Goal: Information Seeking & Learning: Learn about a topic

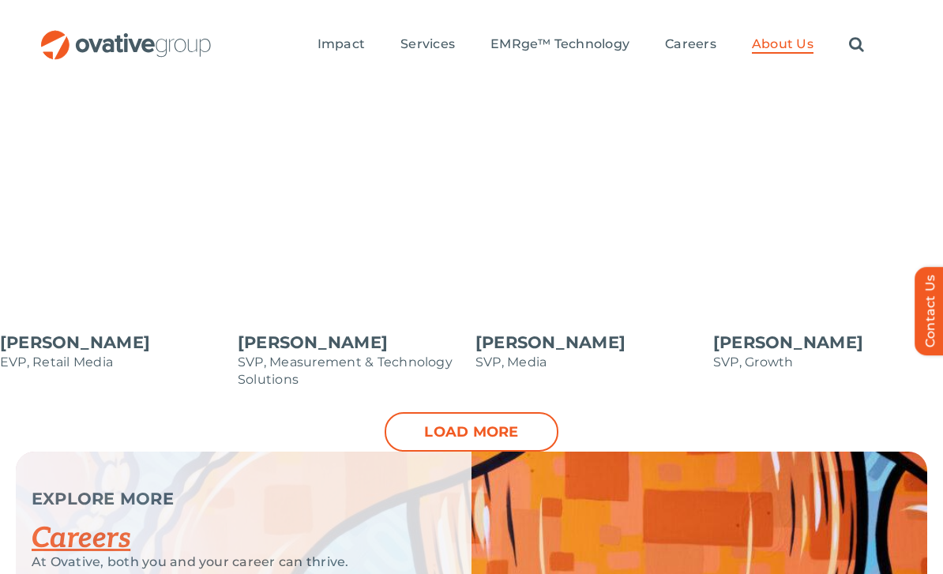
scroll to position [1653, 0]
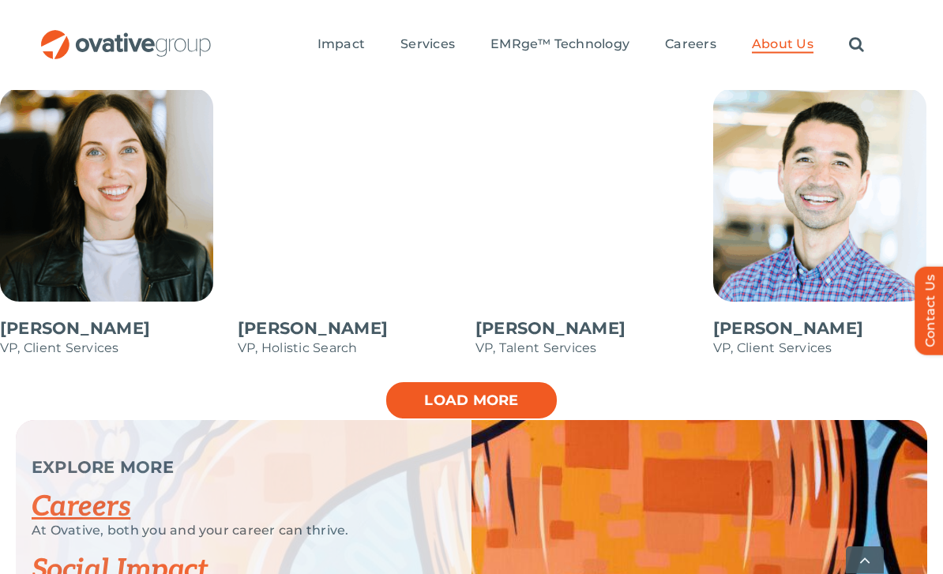
scroll to position [2304, 0]
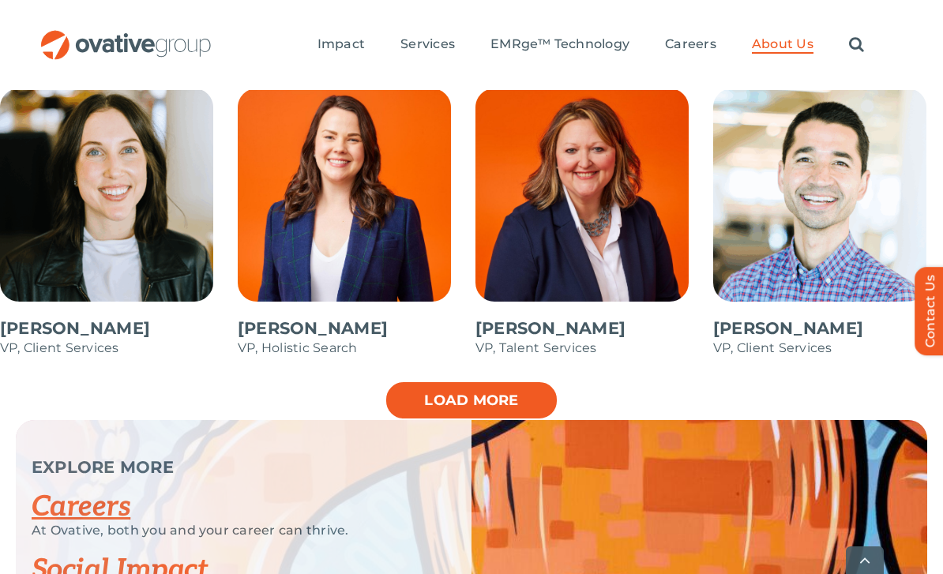
click at [453, 381] on link "Load more" at bounding box center [472, 400] width 174 height 39
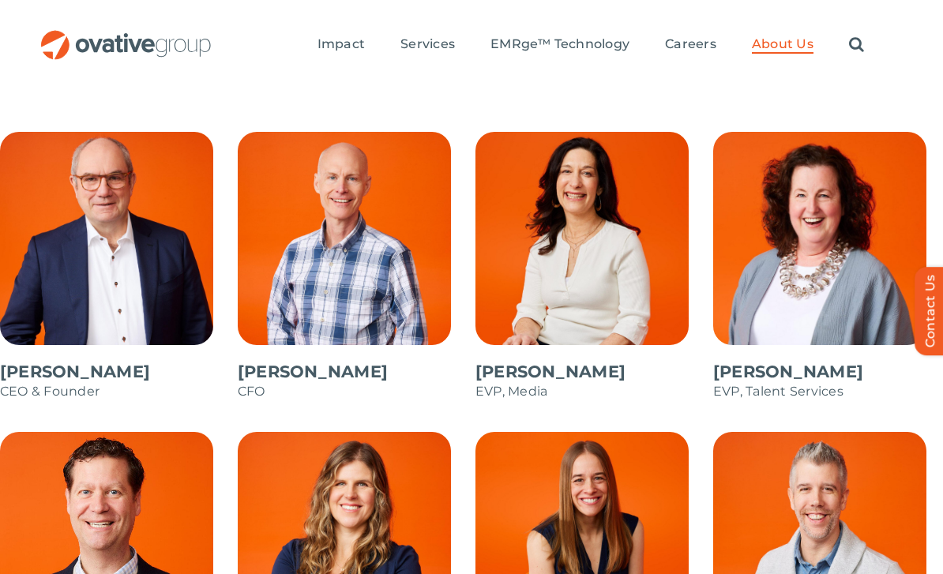
scroll to position [1272, 0]
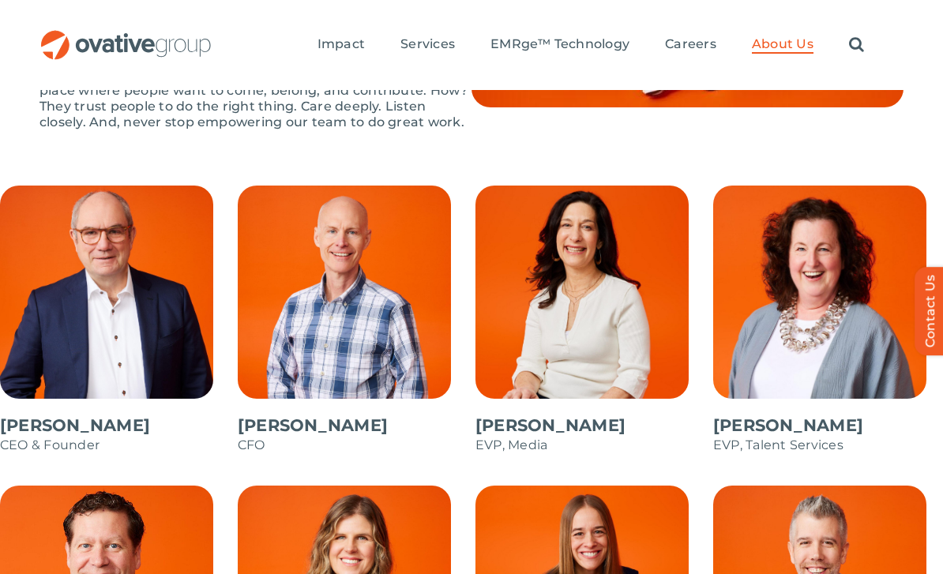
click at [97, 391] on span at bounding box center [115, 328] width 230 height 284
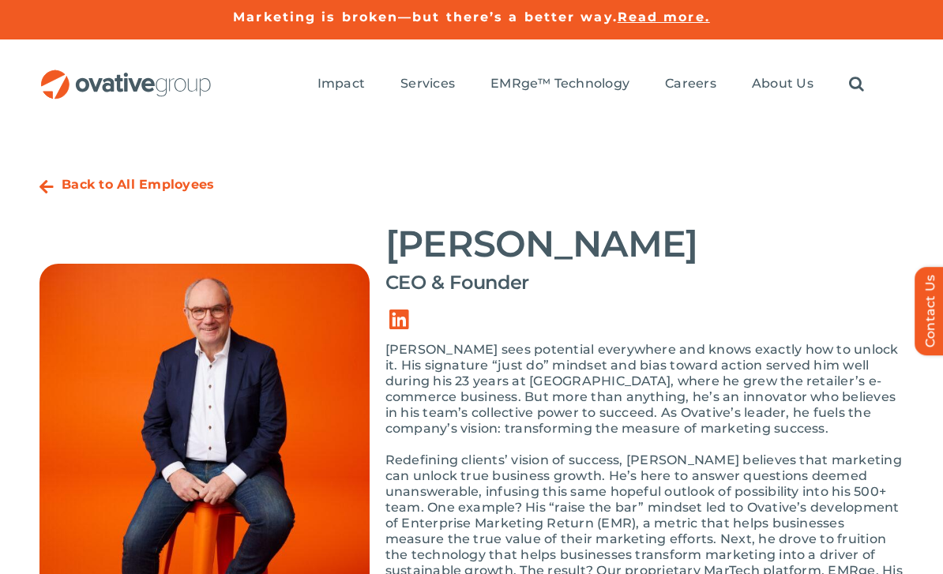
click at [112, 173] on div "Back to All Employees" at bounding box center [138, 187] width 152 height 36
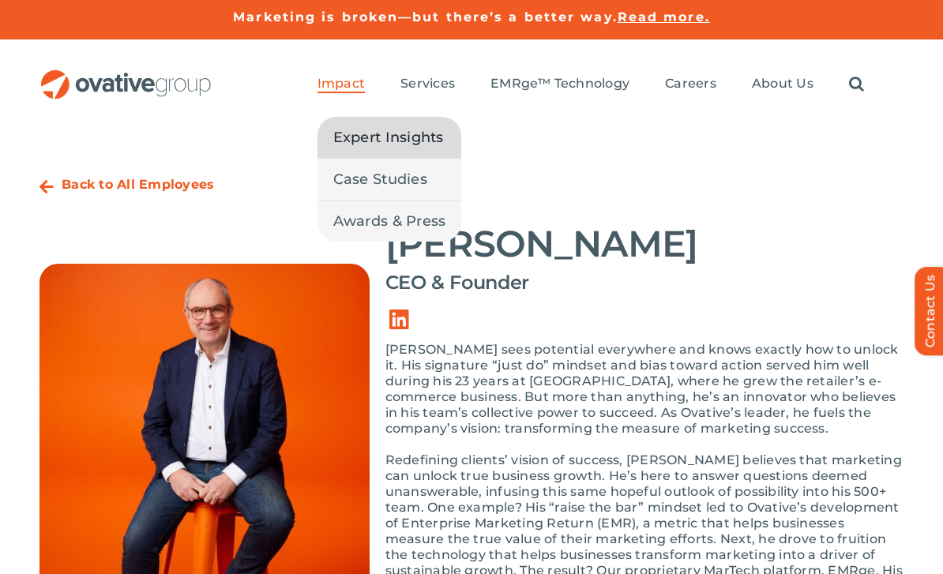
click at [386, 139] on span "Expert Insights" at bounding box center [388, 137] width 111 height 22
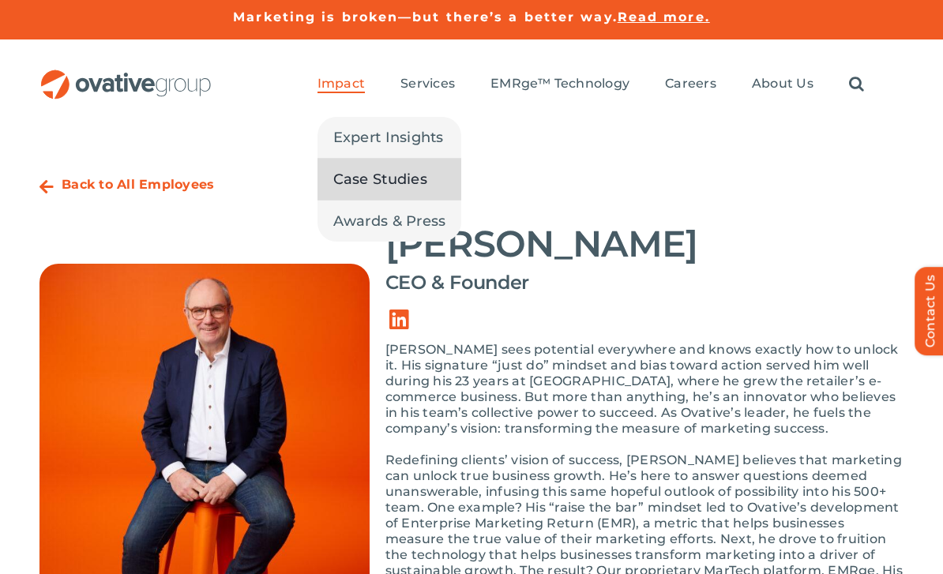
click at [386, 183] on span "Case Studies" at bounding box center [380, 179] width 94 height 22
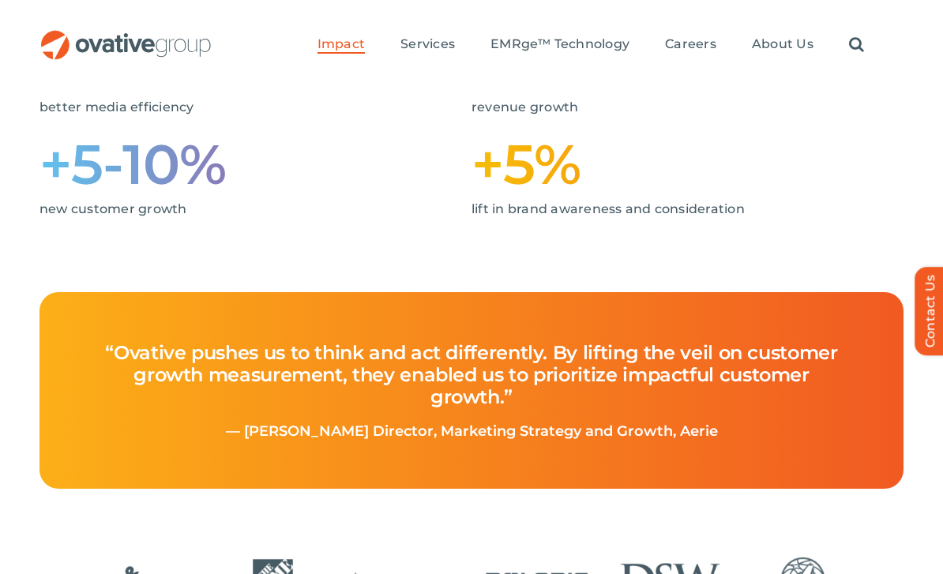
scroll to position [468, 0]
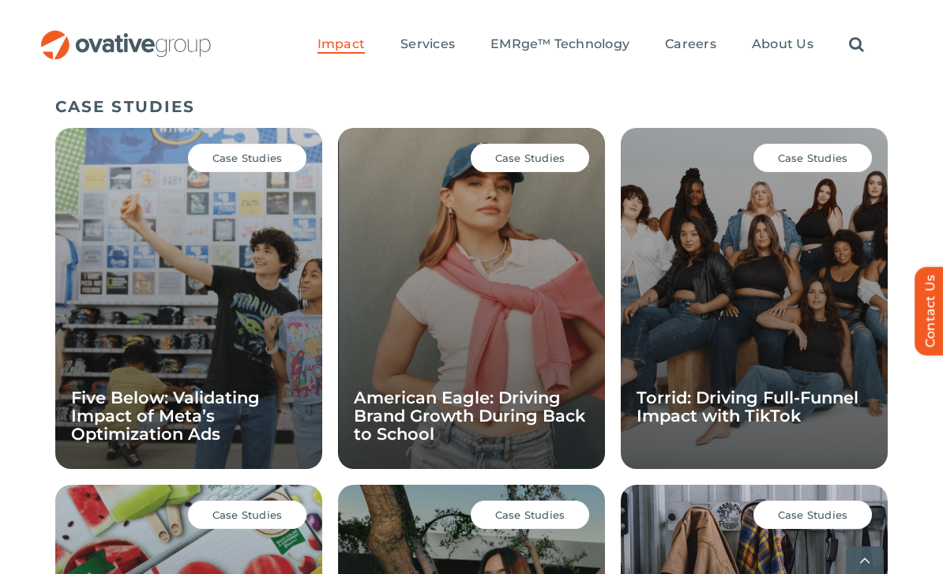
scroll to position [1099, 0]
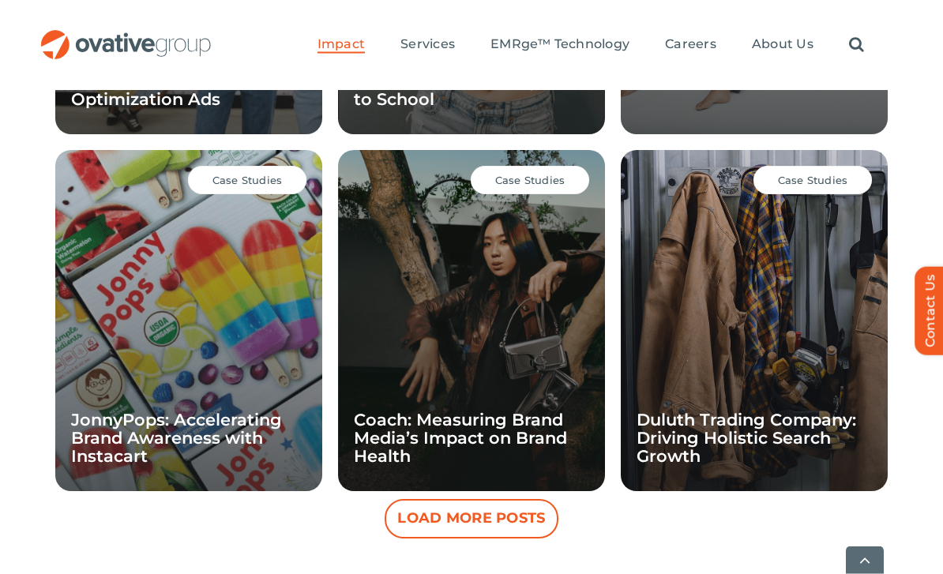
scroll to position [1427, 0]
click at [517, 521] on button "Load More Posts" at bounding box center [472, 518] width 174 height 39
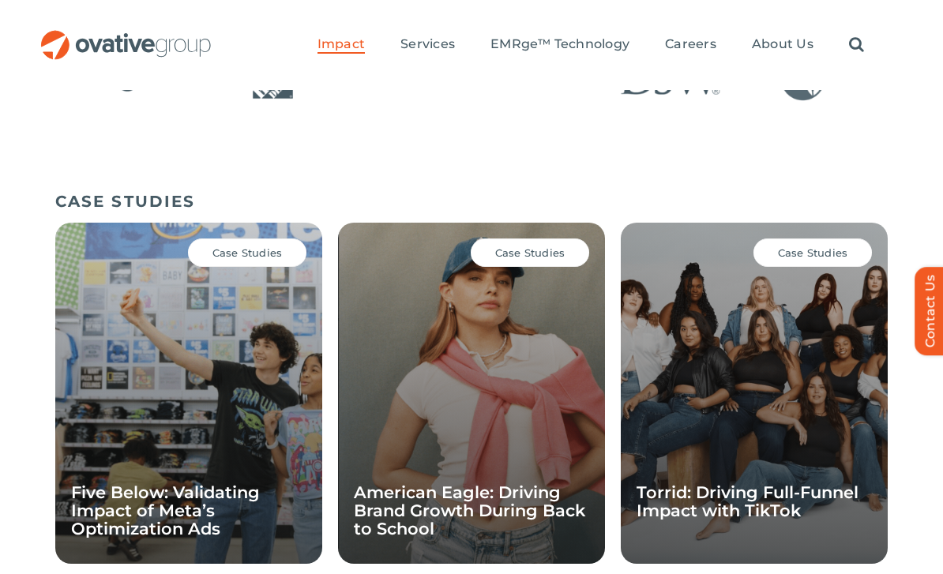
scroll to position [995, 0]
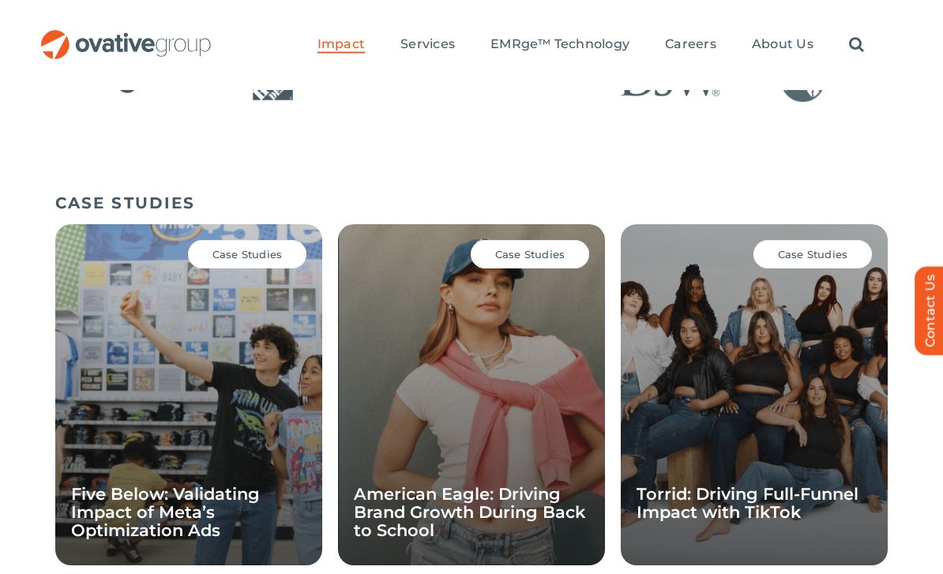
click at [763, 378] on div "Case Studies Torrid: Driving Full-Funnel Impact with TikTok" at bounding box center [754, 395] width 267 height 341
click at [762, 388] on div "Case Studies Torrid: Driving Full-Funnel Impact with TikTok" at bounding box center [754, 395] width 267 height 341
click at [797, 378] on div "Case Studies Torrid: Driving Full-Funnel Impact with TikTok" at bounding box center [754, 394] width 267 height 341
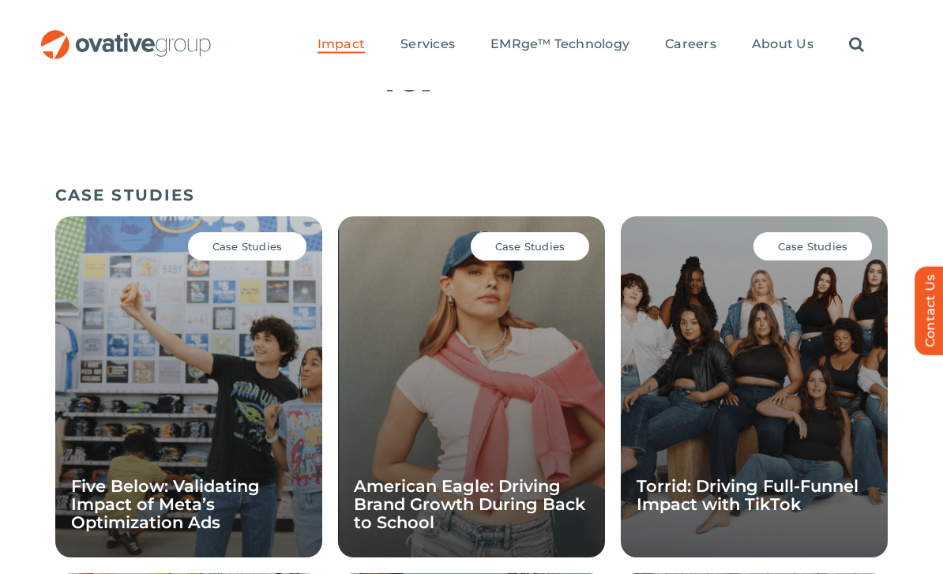
scroll to position [1003, 0]
click at [758, 495] on link "Torrid: Driving Full-Funnel Impact with TikTok" at bounding box center [748, 495] width 222 height 38
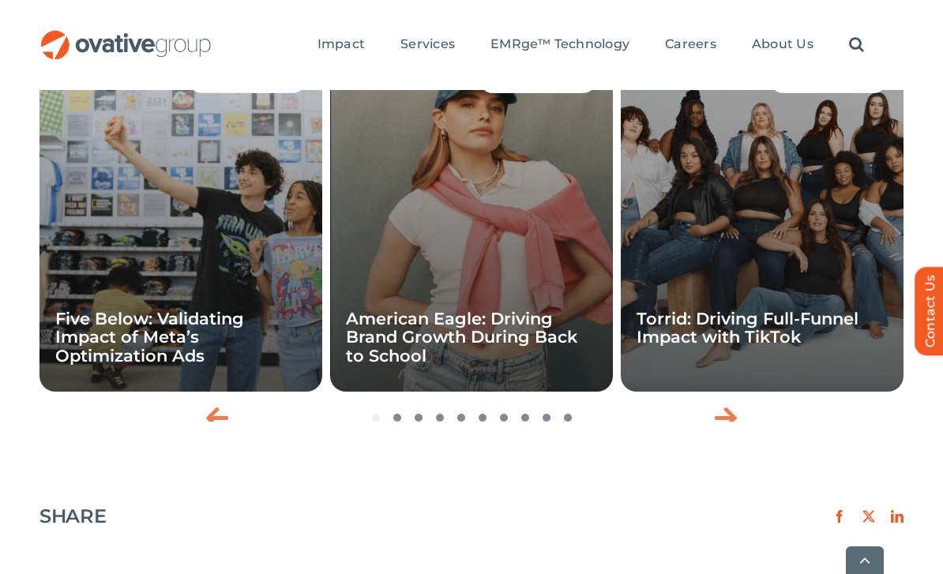
scroll to position [2265, 0]
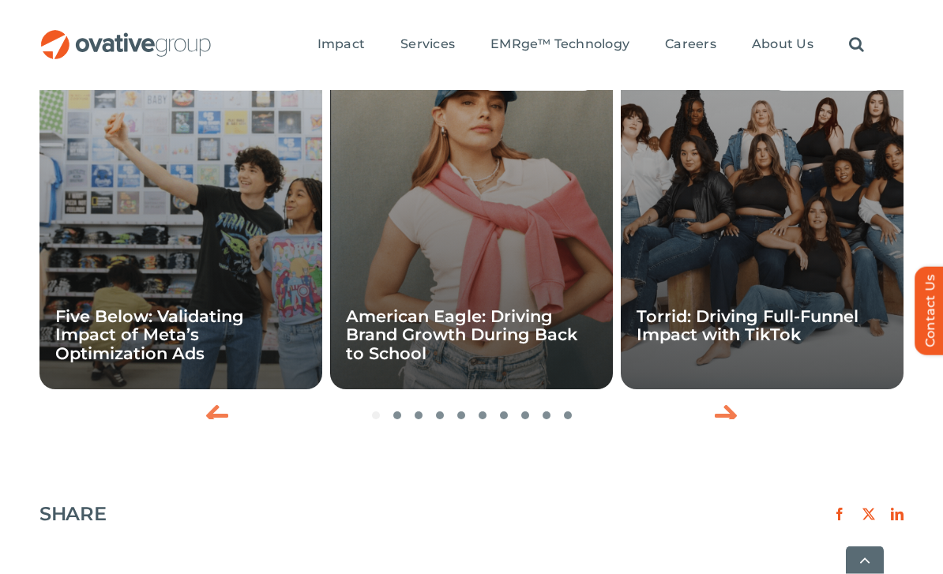
click at [481, 307] on link "American Eagle: Driving Brand Growth During Back to School" at bounding box center [461, 335] width 231 height 56
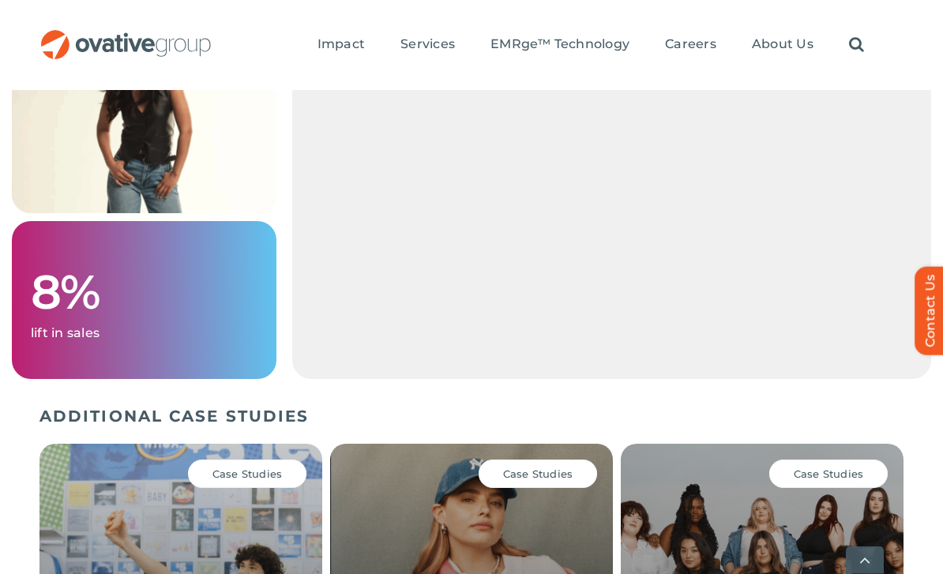
scroll to position [1895, 0]
